Goal: Task Accomplishment & Management: Manage account settings

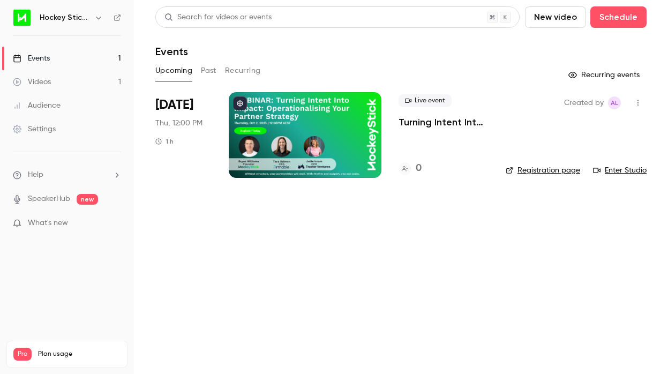
click at [272, 122] on div at bounding box center [305, 135] width 153 height 86
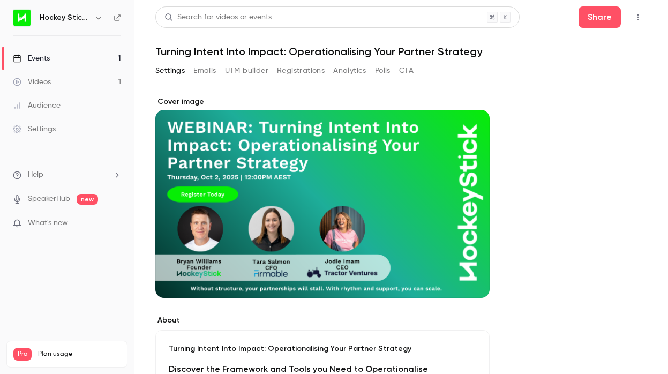
click at [319, 175] on div "Cover image" at bounding box center [322, 196] width 334 height 201
click at [0, 0] on input "Cover image" at bounding box center [0, 0] width 0 height 0
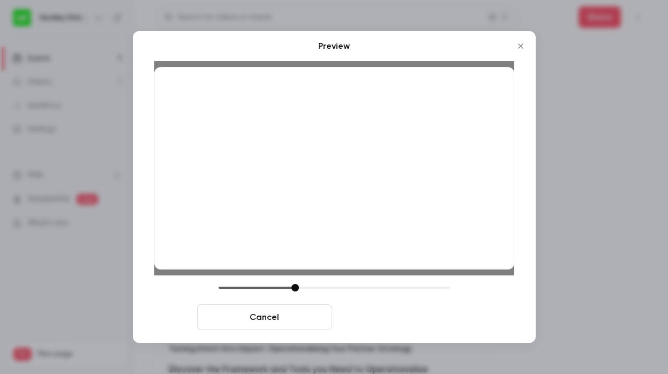
click at [436, 314] on button "Save cover" at bounding box center [403, 317] width 135 height 26
click at [400, 322] on button "Save cover" at bounding box center [403, 317] width 135 height 26
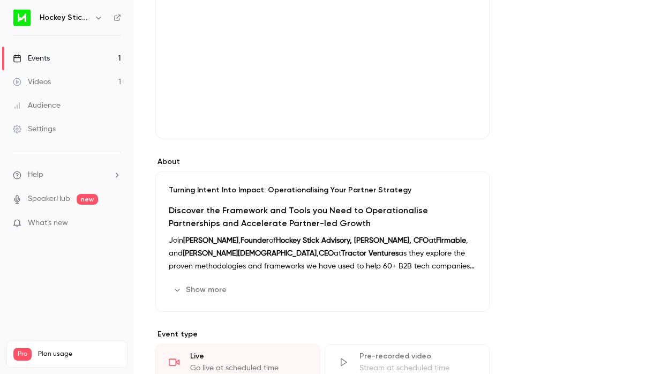
scroll to position [159, 0]
click at [450, 293] on icon "button" at bounding box center [446, 289] width 9 height 9
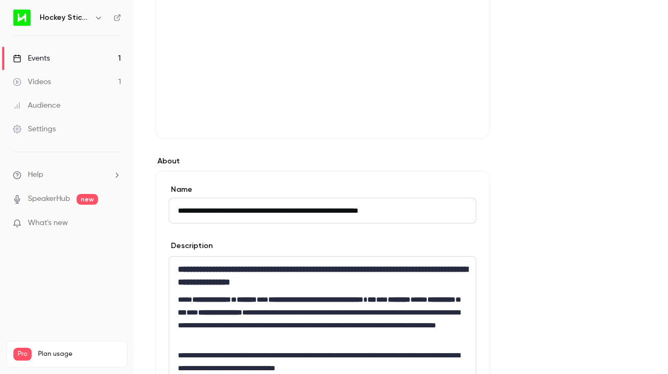
click at [376, 300] on strong "***" at bounding box center [372, 300] width 9 height 8
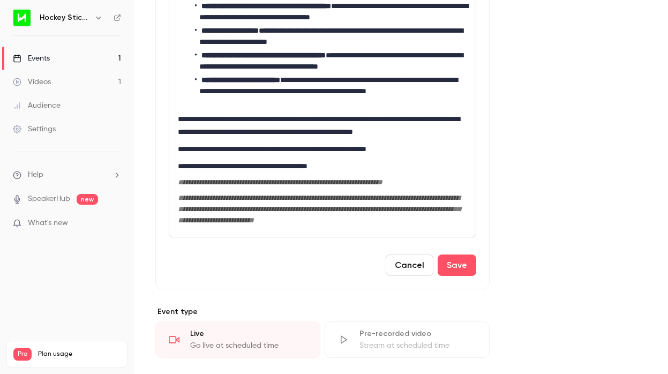
scroll to position [590, 0]
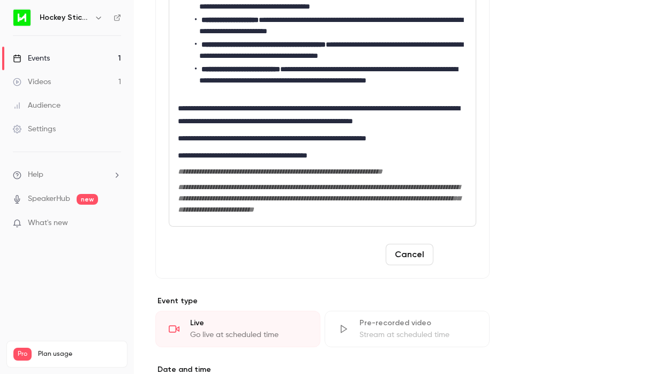
click at [463, 264] on button "Save" at bounding box center [457, 254] width 39 height 21
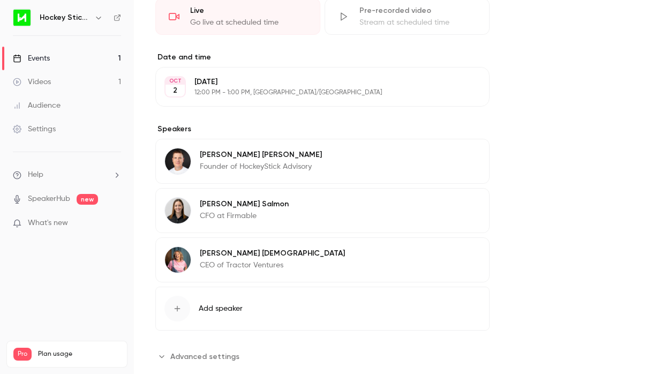
scroll to position [525, 0]
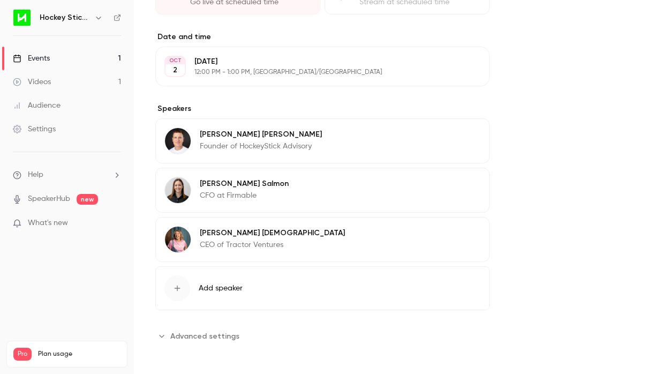
click at [277, 202] on div "[PERSON_NAME] CFO at Firmable Edit" at bounding box center [322, 190] width 334 height 45
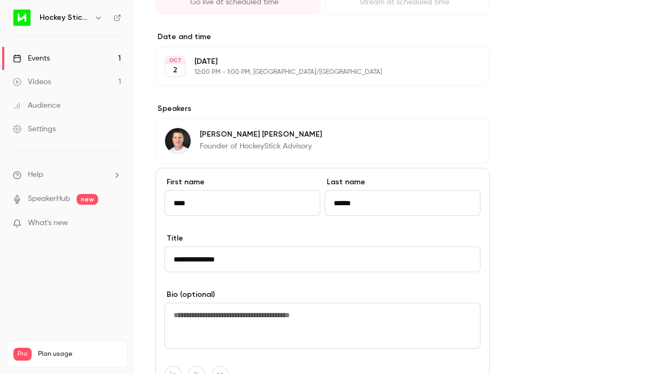
click at [183, 261] on input "**********" at bounding box center [322, 259] width 316 height 26
type input "**********"
click at [617, 282] on div "About Turning Intent Into Impact: Operationalising Your Partner Strategy Discov…" at bounding box center [400, 103] width 491 height 1063
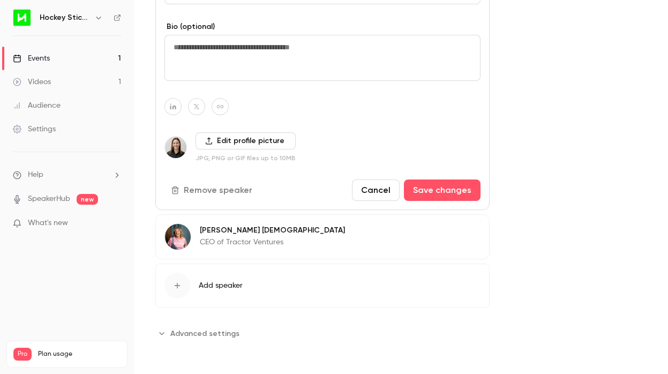
scroll to position [792, 0]
click at [428, 190] on button "Save changes" at bounding box center [442, 190] width 77 height 21
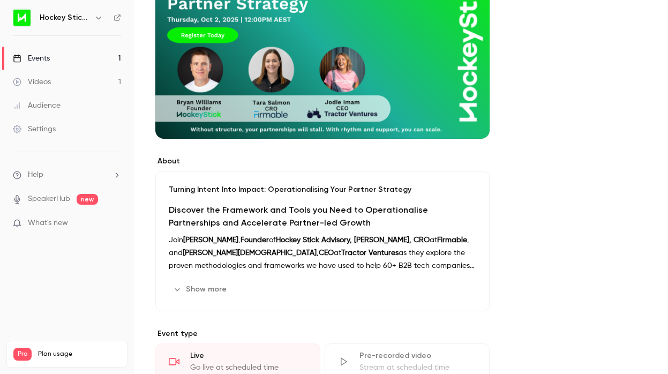
scroll to position [157, 0]
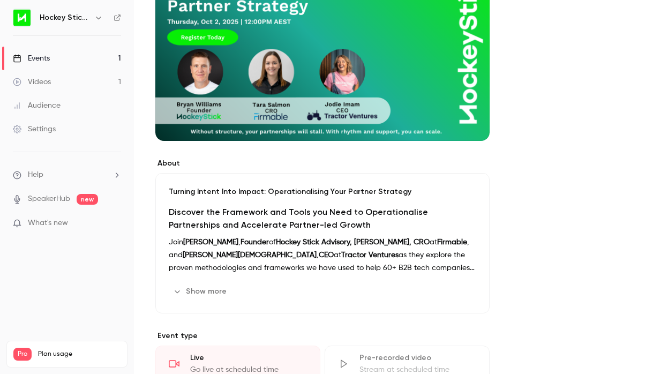
click at [203, 295] on button "Show more" at bounding box center [201, 291] width 64 height 17
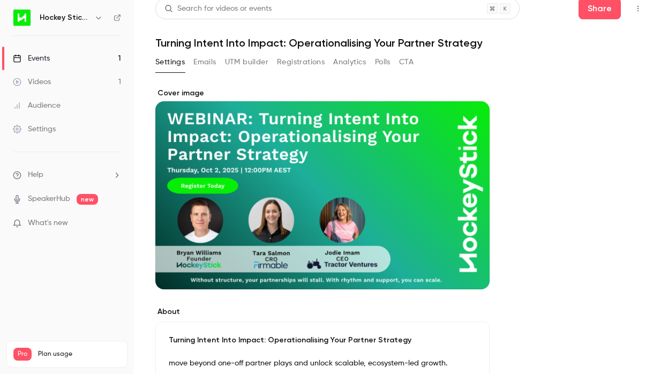
scroll to position [6, 0]
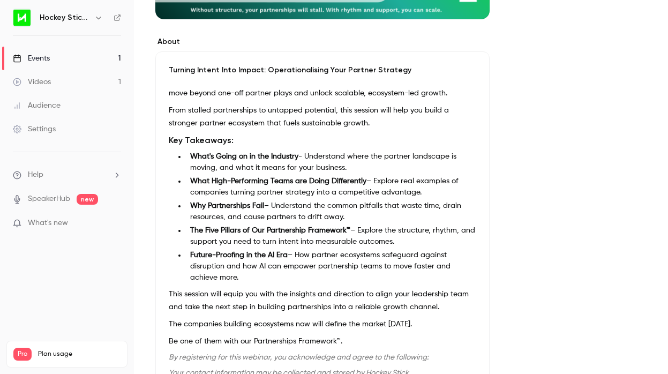
scroll to position [0, 0]
